Goal: Navigation & Orientation: Find specific page/section

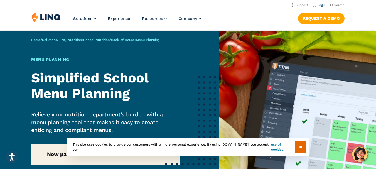
click at [318, 4] on link "Login" at bounding box center [318, 5] width 13 height 4
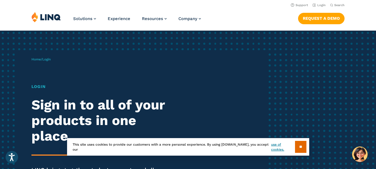
click at [79, 114] on h2 "Sign in to all of your products in one place." at bounding box center [103, 120] width 145 height 47
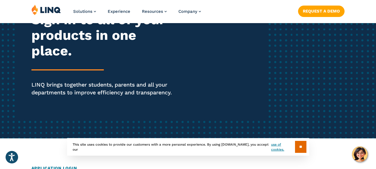
scroll to position [93, 0]
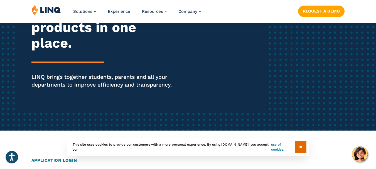
drag, startPoint x: 299, startPoint y: 147, endPoint x: 300, endPoint y: 141, distance: 6.9
click at [300, 141] on div "** This site uses cookies to provide our customers with a more personal experie…" at bounding box center [188, 147] width 242 height 18
click at [300, 147] on input "**" at bounding box center [300, 147] width 11 height 12
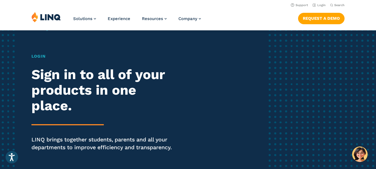
scroll to position [0, 0]
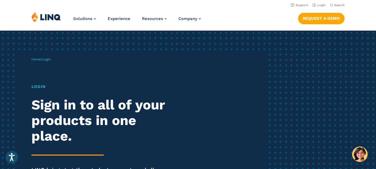
click at [36, 86] on h1 "Login" at bounding box center [103, 86] width 145 height 6
click at [307, 92] on div "Home / Login Login Sign in to all of your products in one place. LINQ brings to…" at bounding box center [188, 127] width 376 height 193
click at [104, 78] on div "Home / Login Login Sign in to all of your products in one place. LINQ brings to…" at bounding box center [148, 127] width 235 height 154
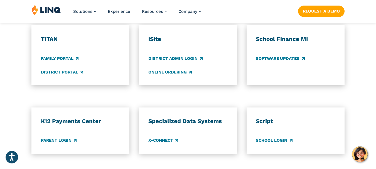
scroll to position [440, 0]
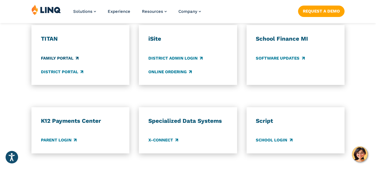
click at [73, 57] on link "Family Portal" at bounding box center [60, 58] width 38 height 6
